Goal: Information Seeking & Learning: Learn about a topic

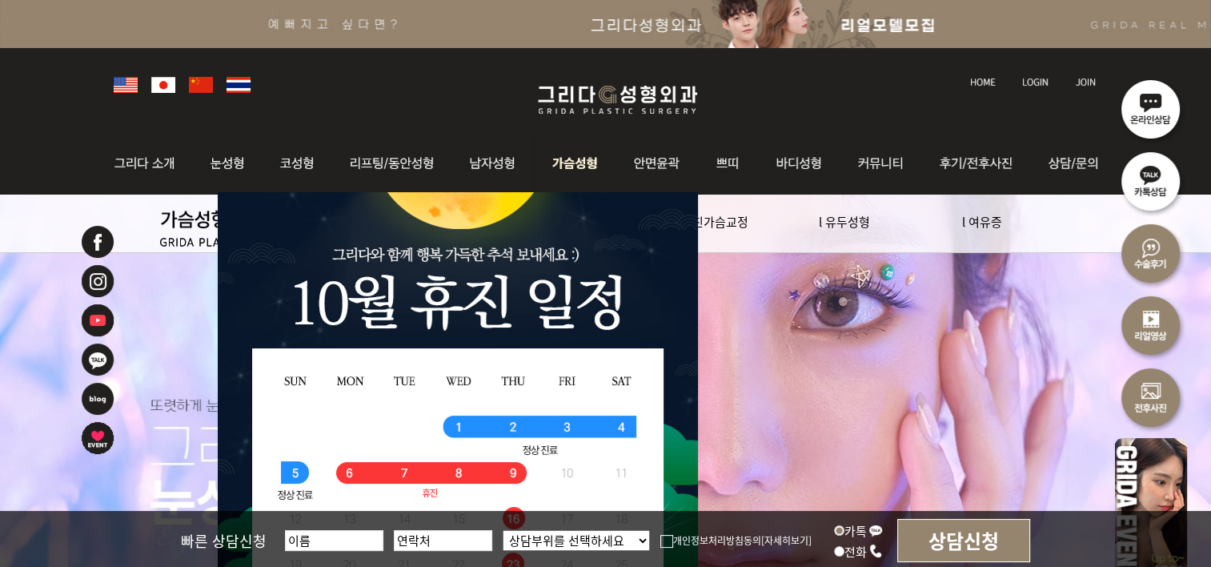
click at [569, 163] on img at bounding box center [576, 163] width 82 height 62
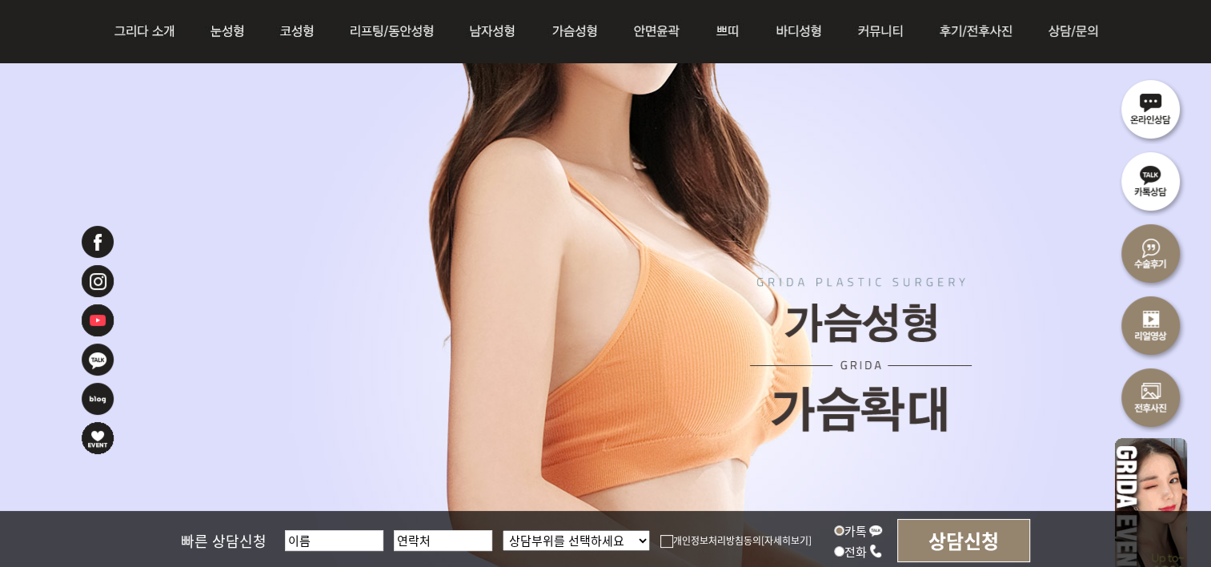
scroll to position [240, 0]
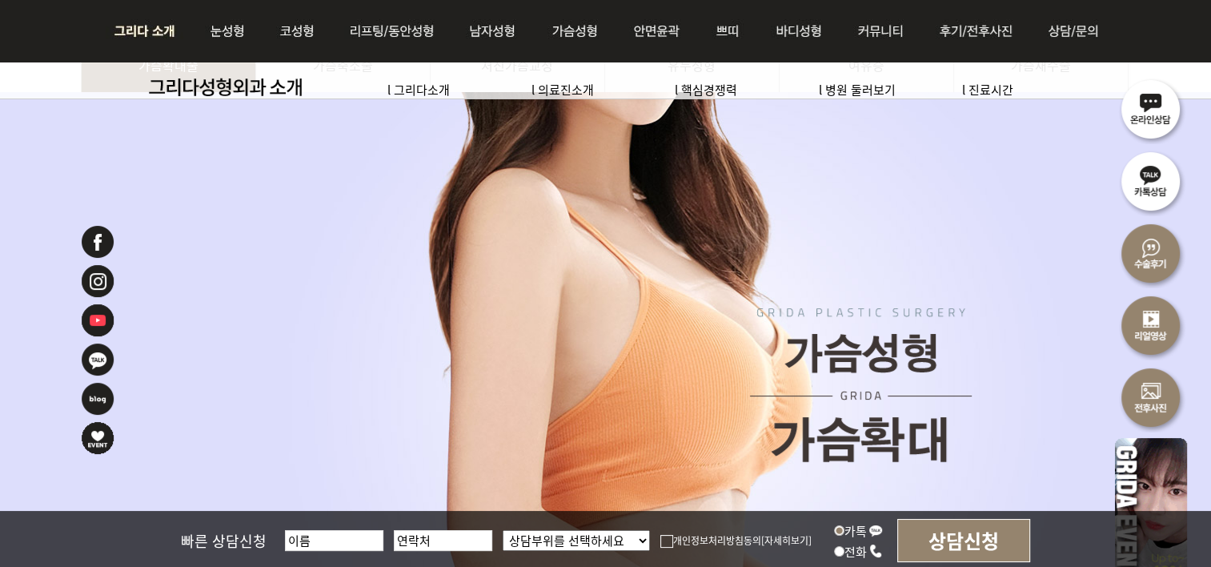
click at [163, 42] on img at bounding box center [149, 31] width 86 height 62
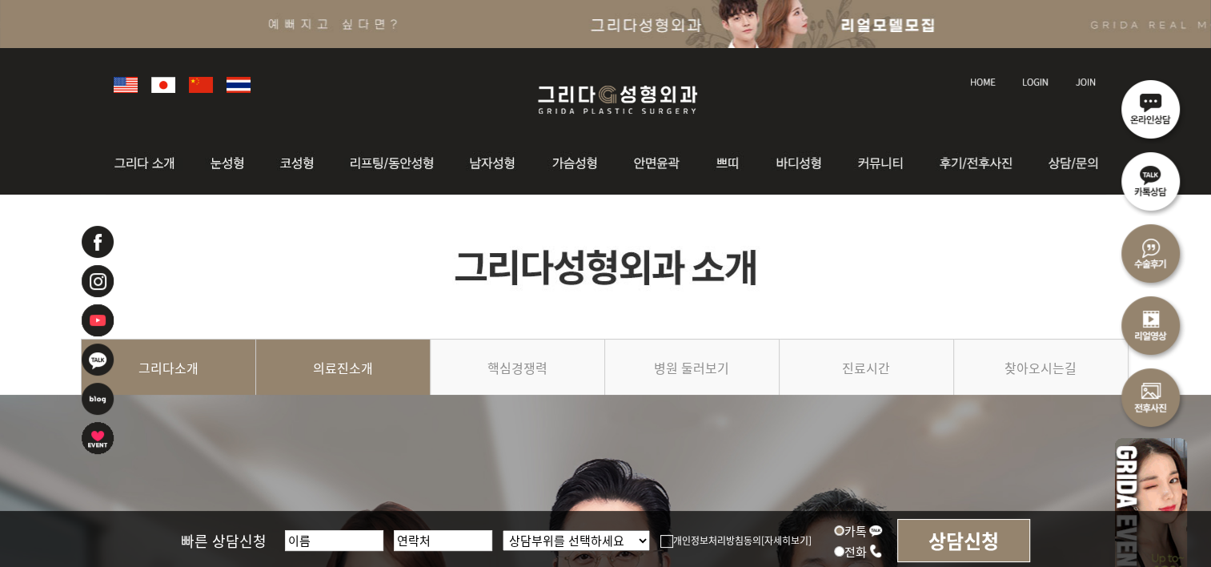
click at [352, 362] on link "의료진소개" at bounding box center [343, 375] width 175 height 73
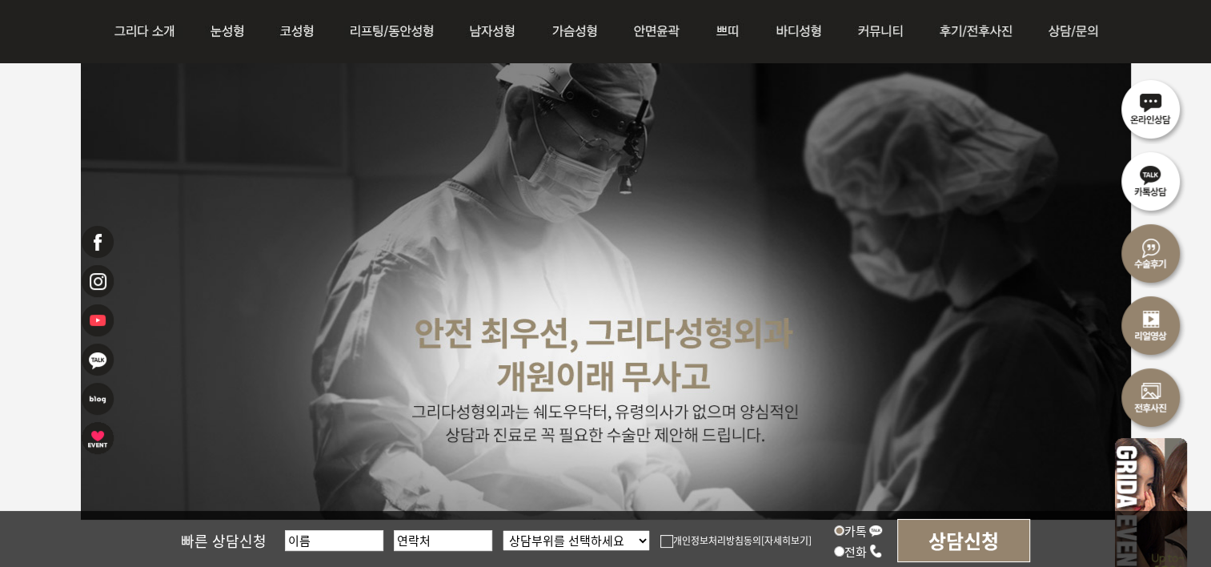
scroll to position [4083, 0]
